Goal: Find contact information: Find contact information

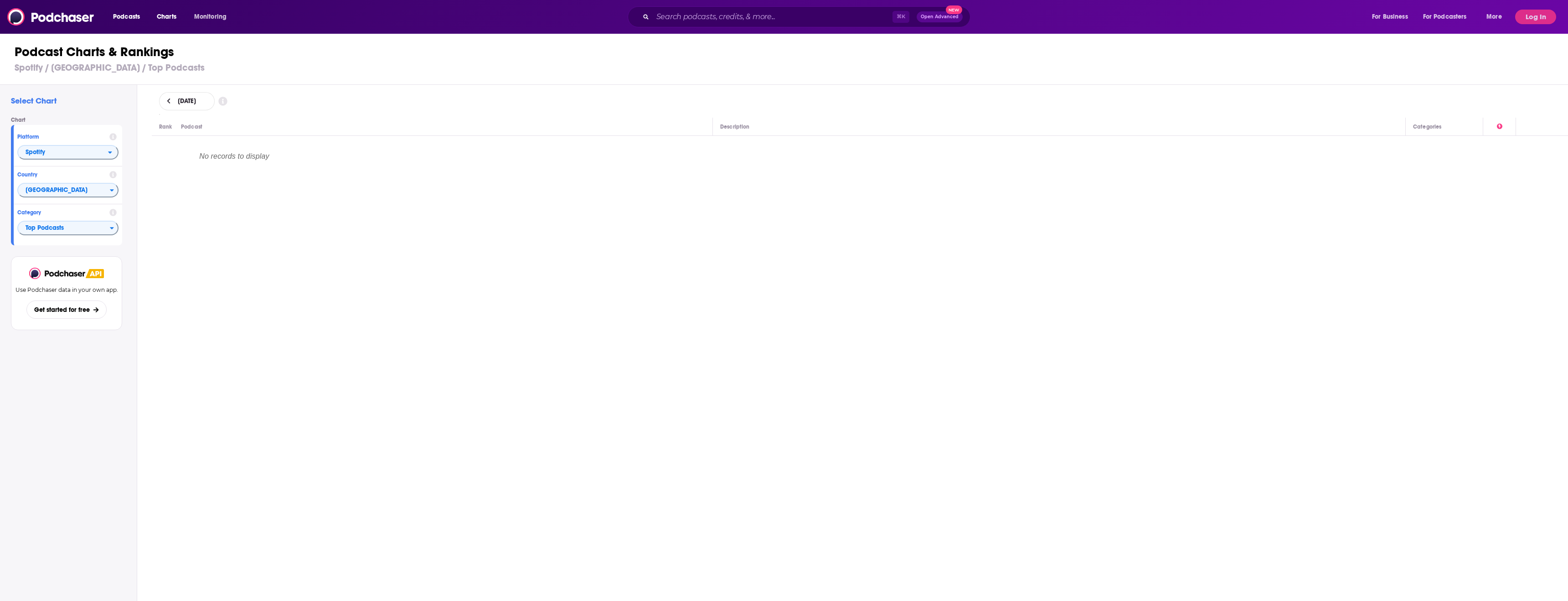
scroll to position [27, 0]
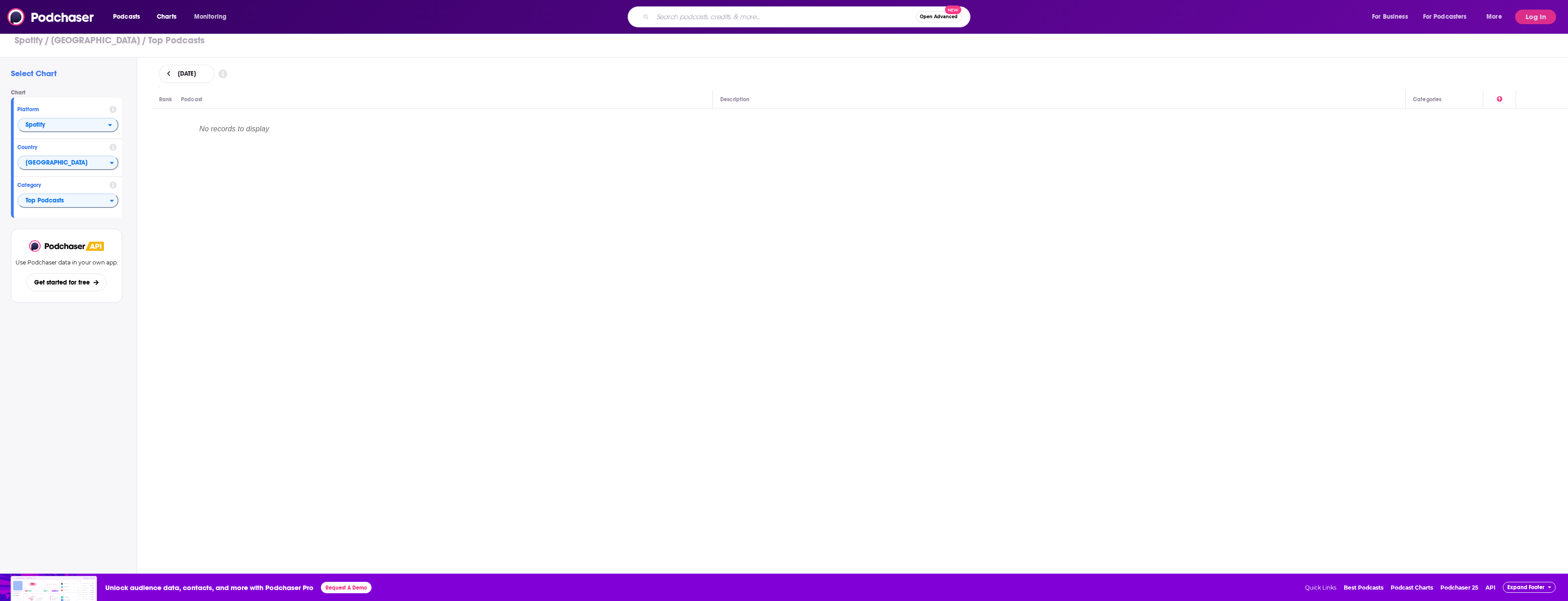
click at [690, 18] on input "Search podcasts, credits, & more..." at bounding box center [784, 17] width 263 height 15
type input "call her daddy"
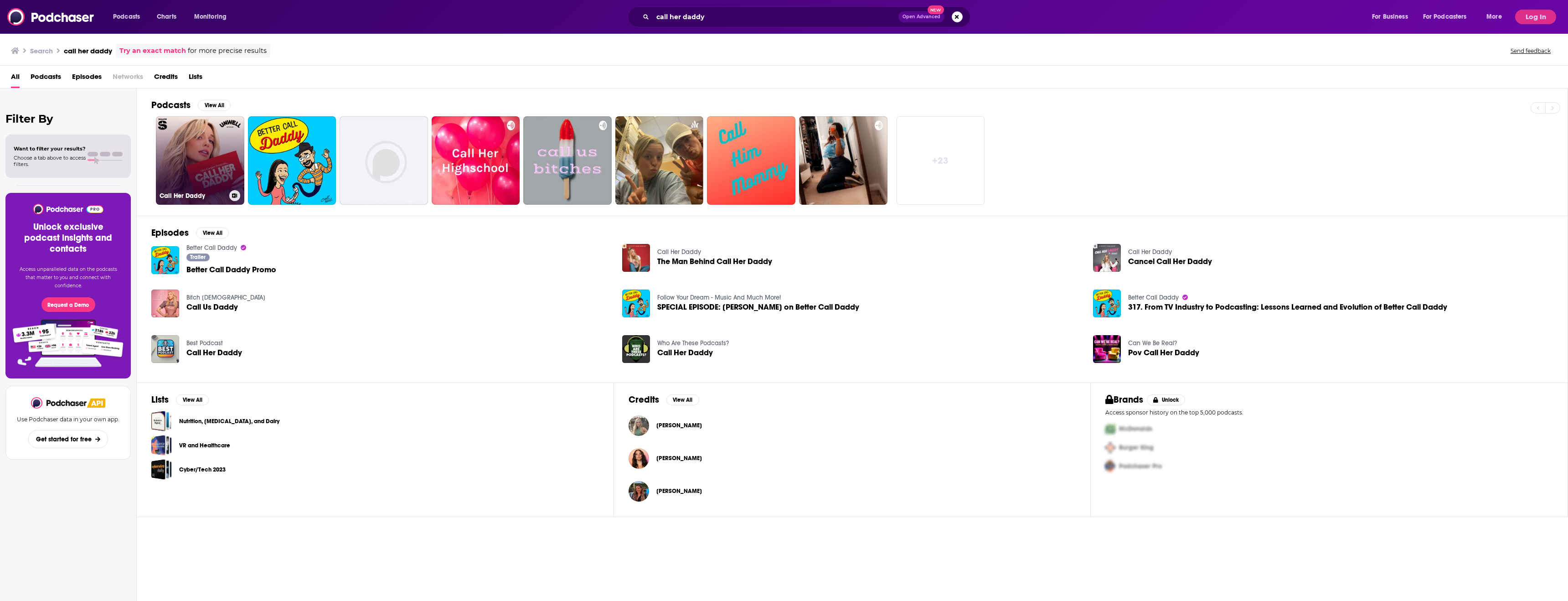
click at [222, 158] on link "Call Her Daddy" at bounding box center [200, 160] width 88 height 88
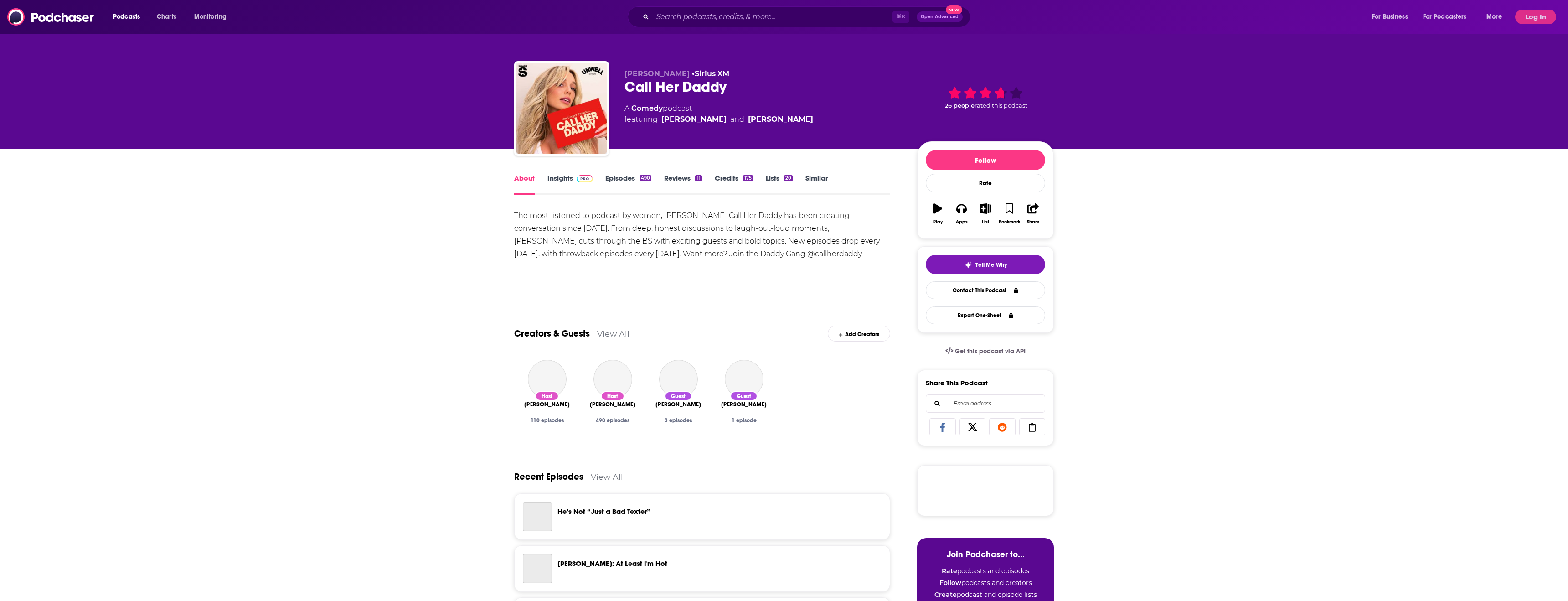
click at [1535, 1] on div "Podcasts Charts Monitoring ⌘ K Open Advanced New For Business For Podcasters Mo…" at bounding box center [784, 16] width 1568 height 33
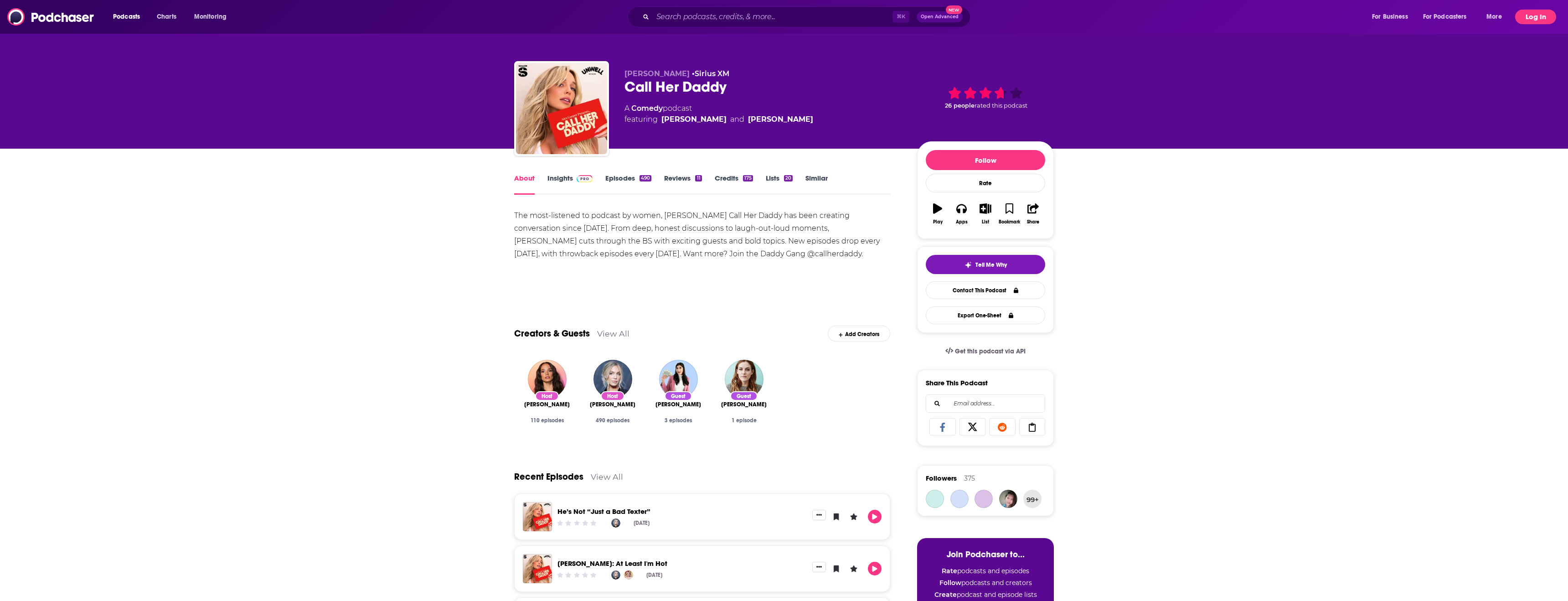
click at [1524, 19] on button "Log In" at bounding box center [1535, 17] width 41 height 15
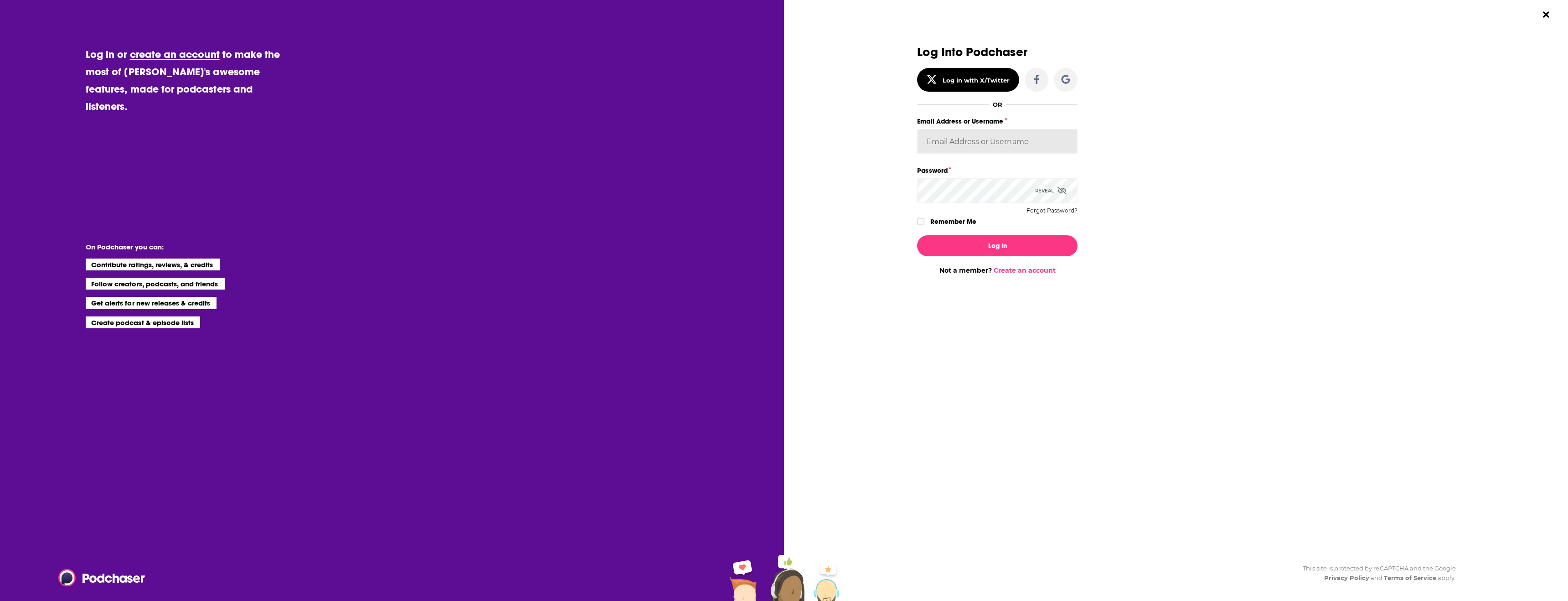
click at [1029, 139] on input "Email Address or Username" at bounding box center [998, 141] width 161 height 24
type input "[EMAIL_ADDRESS][DOMAIN_NAME]"
click at [996, 152] on input "[EMAIL_ADDRESS][DOMAIN_NAME]" at bounding box center [998, 141] width 161 height 24
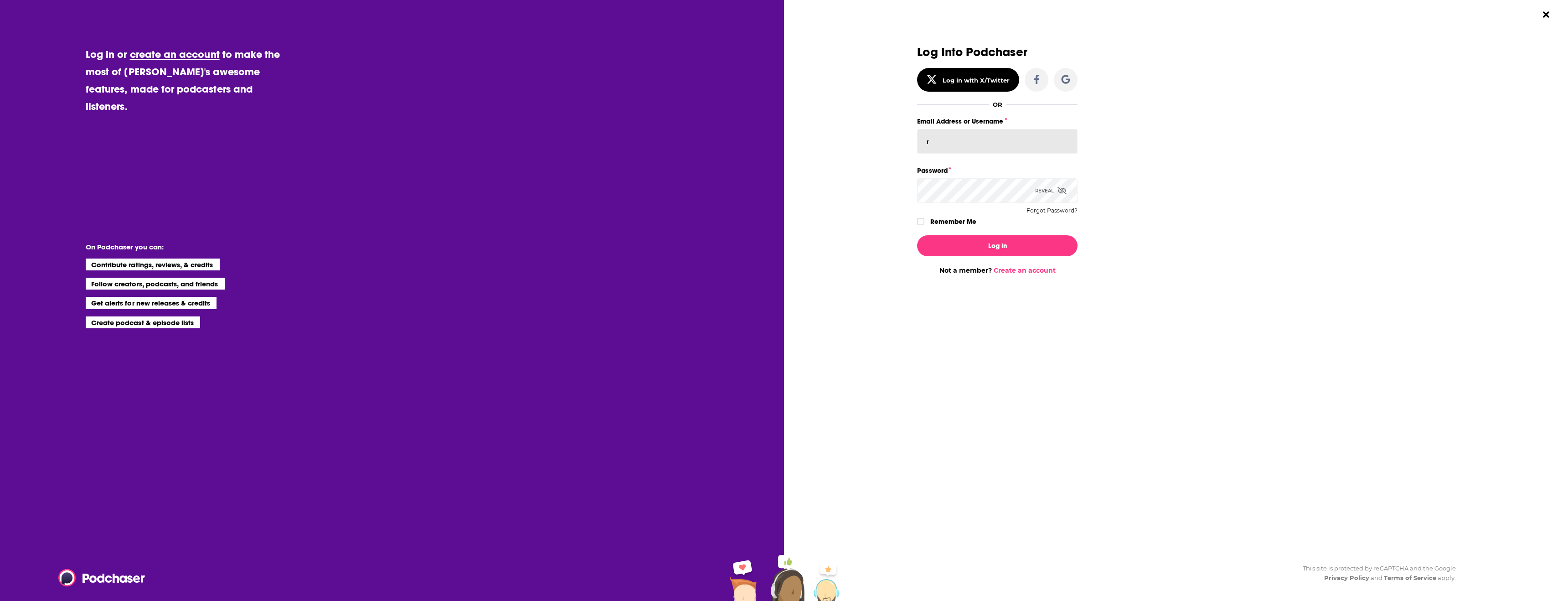
type input "[PERSON_NAME].[PERSON_NAME]"
click at [970, 209] on div "Log Into Podchaser Log in with X/Twitter OR Email Address or Username [PERSON_N…" at bounding box center [998, 137] width 161 height 183
click at [917, 235] on button "Log In" at bounding box center [998, 245] width 161 height 21
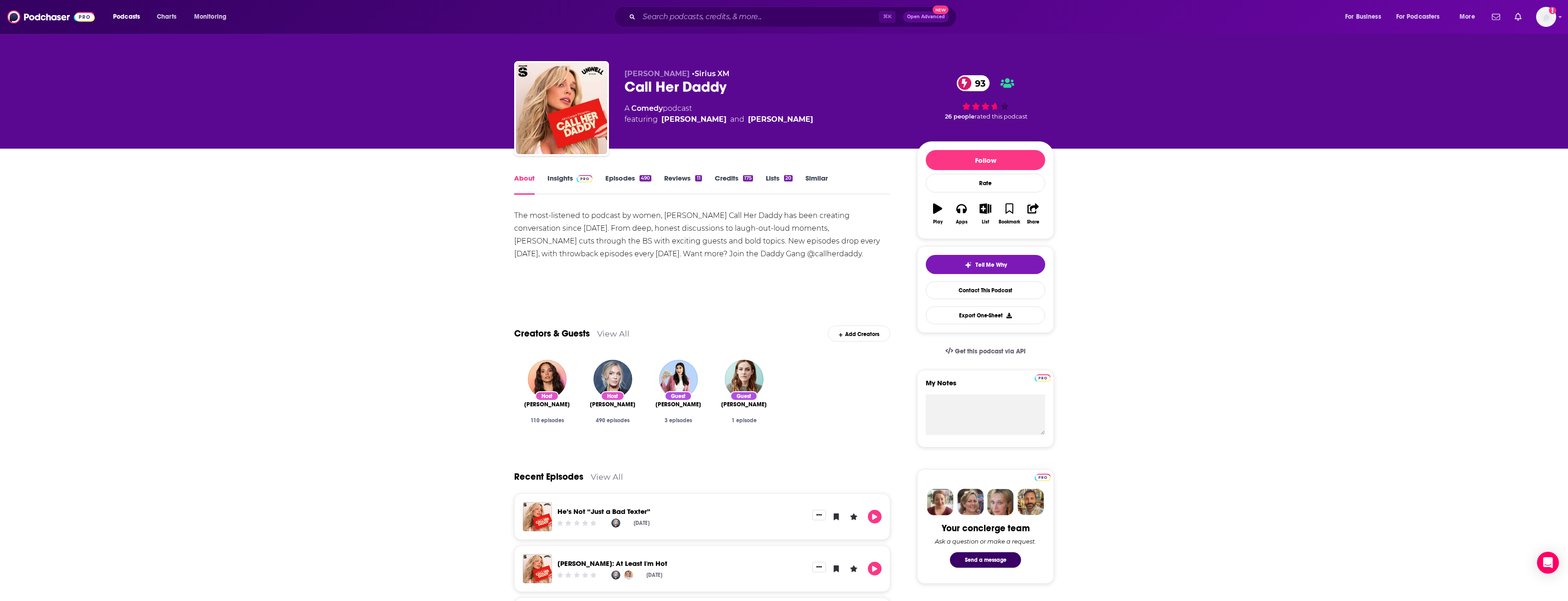
click at [729, 177] on link "Credits 175" at bounding box center [733, 184] width 38 height 21
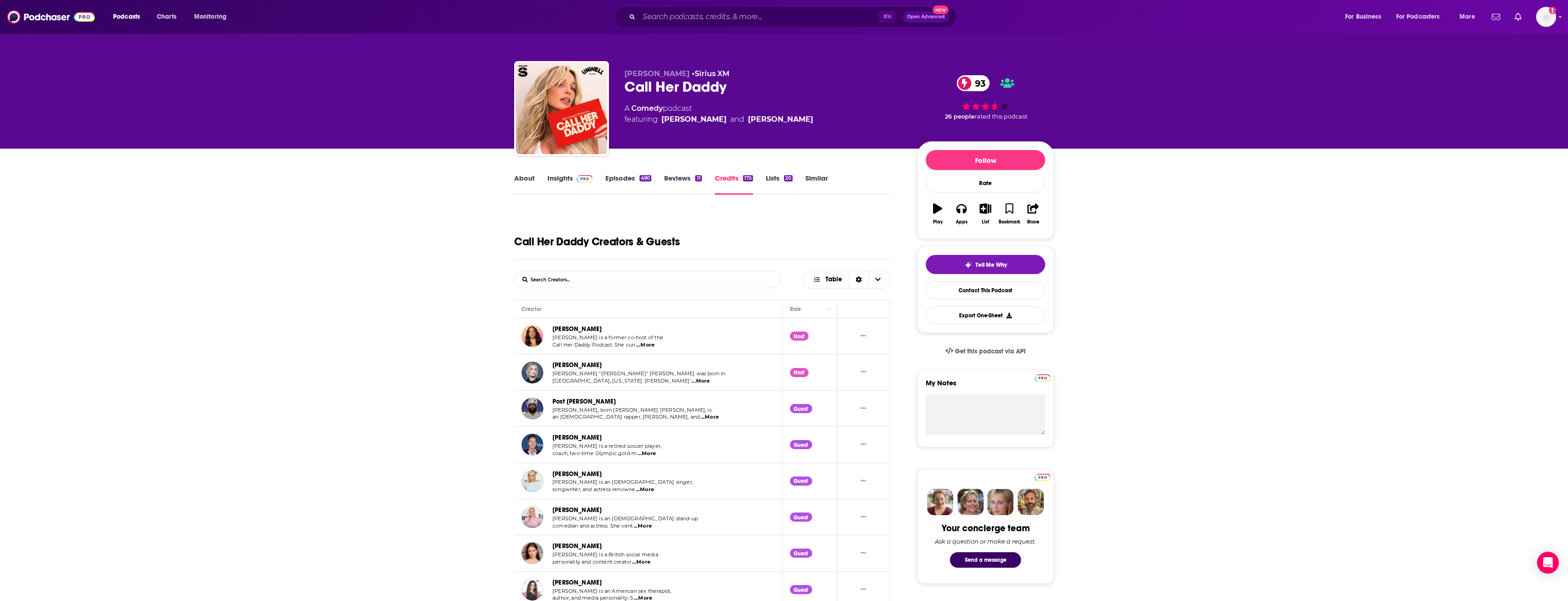
click at [781, 180] on link "Lists 20" at bounding box center [779, 184] width 27 height 21
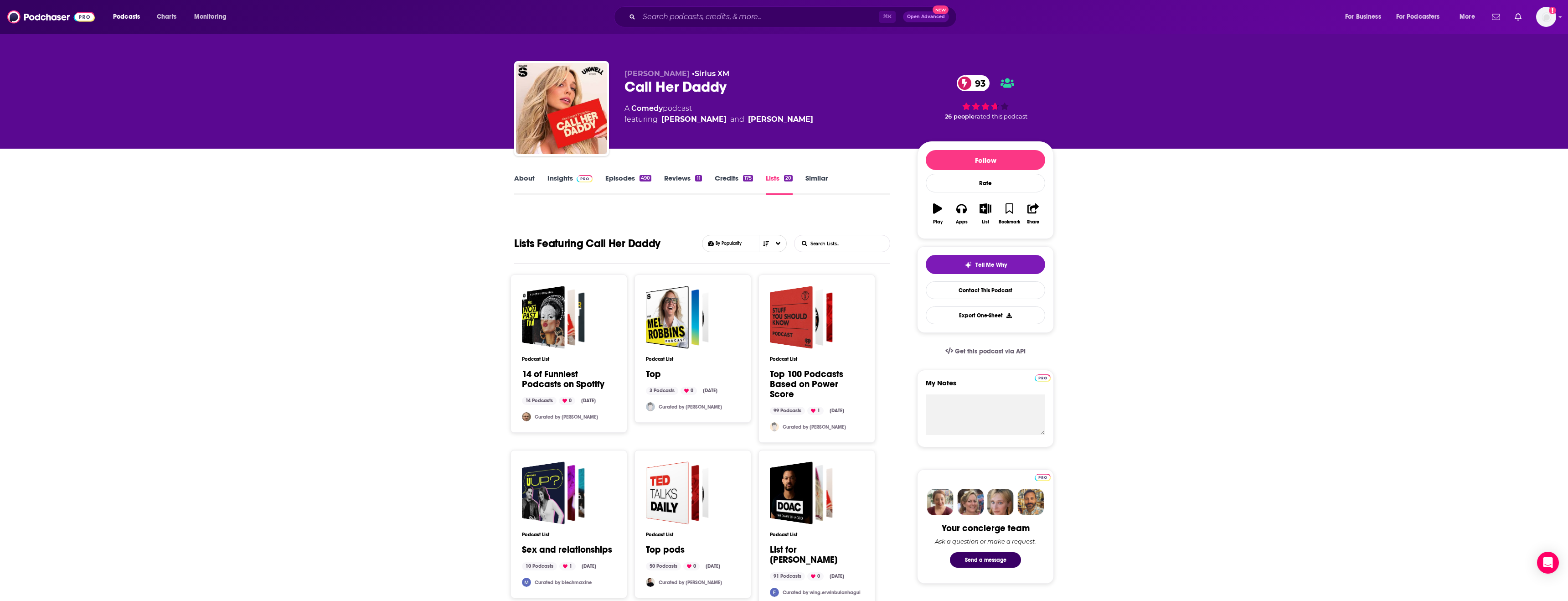
click at [562, 176] on link "Insights" at bounding box center [570, 184] width 45 height 21
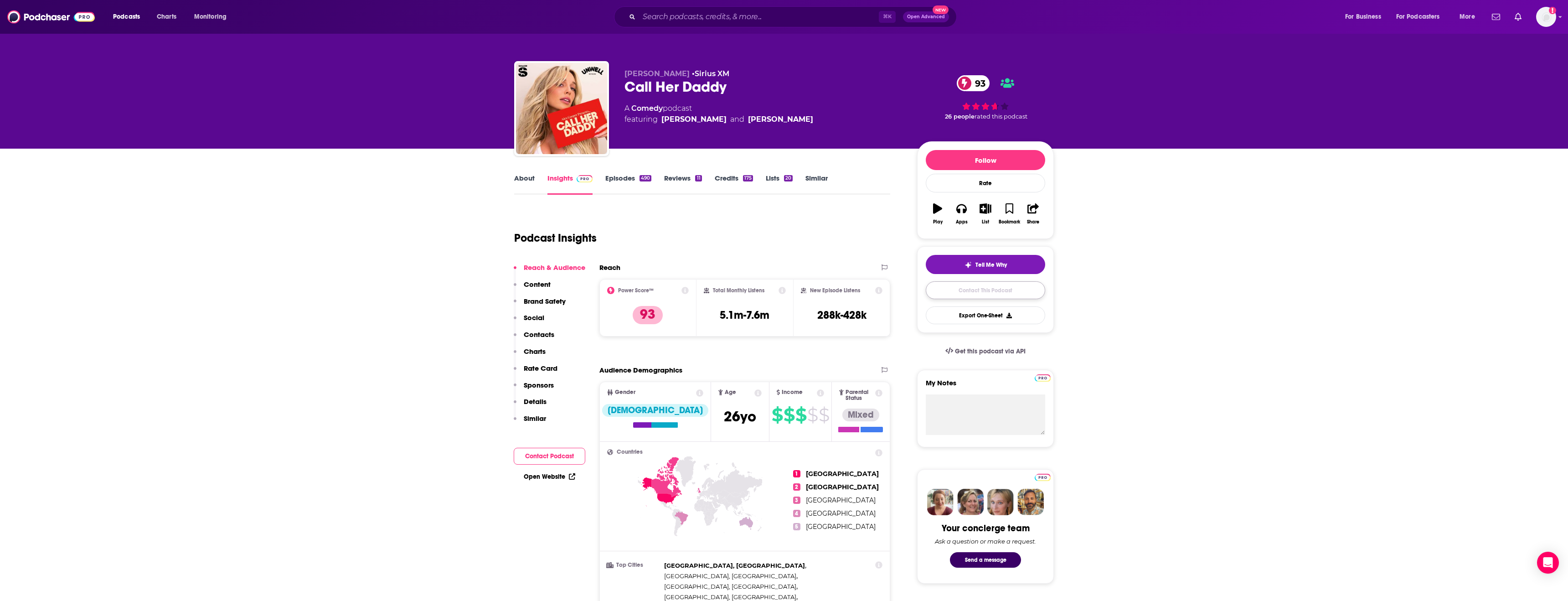
click at [988, 287] on link "Contact This Podcast" at bounding box center [985, 290] width 119 height 18
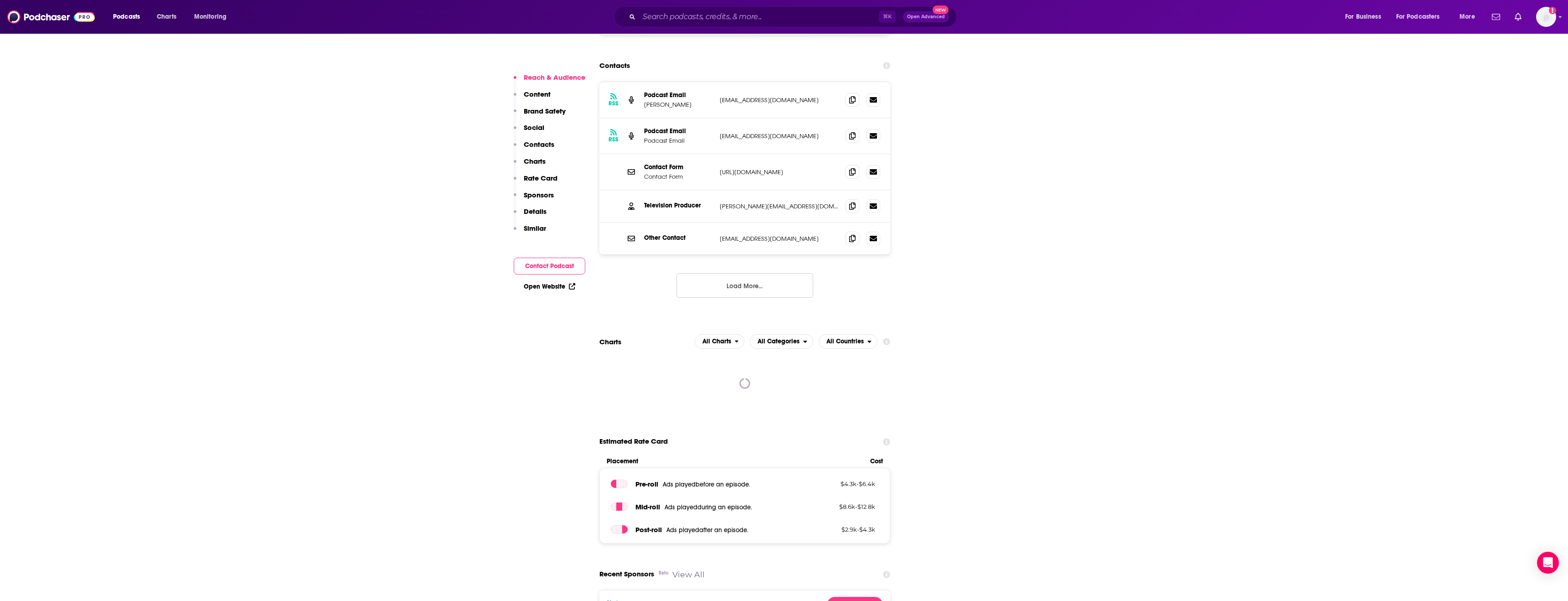
click at [556, 267] on button "Contact Podcast" at bounding box center [550, 266] width 72 height 17
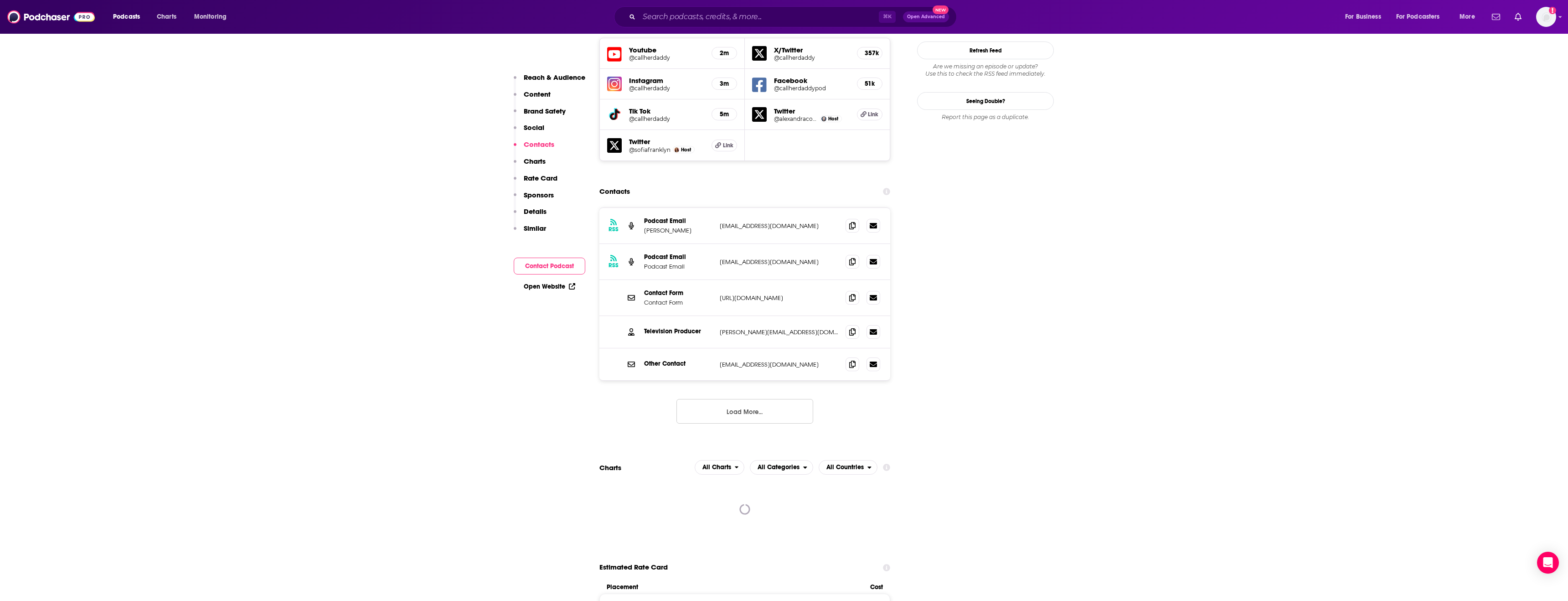
scroll to position [1081, 0]
